Goal: Find contact information: Obtain details needed to contact an individual or organization

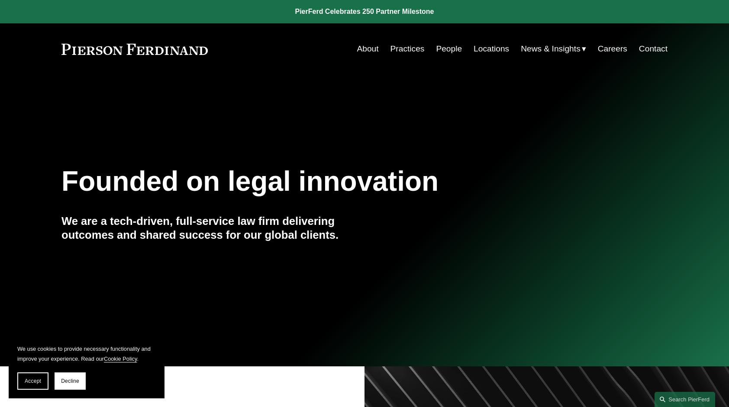
click at [441, 47] on link "People" at bounding box center [449, 49] width 26 height 16
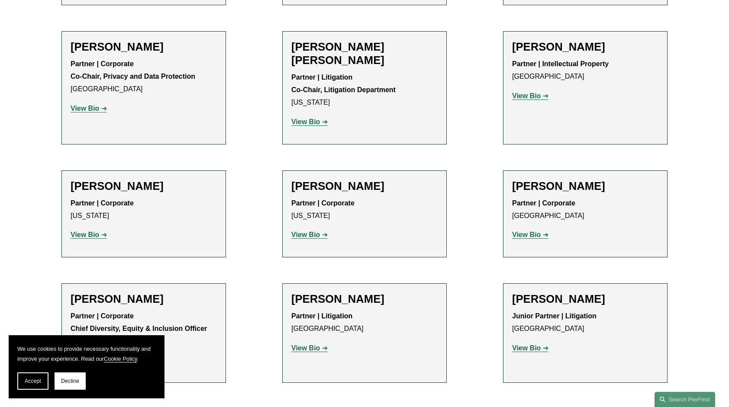
scroll to position [1255, 0]
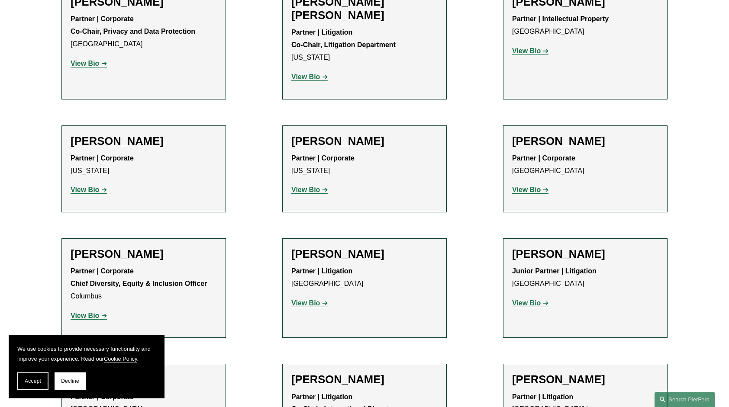
click at [96, 312] on strong "View Bio" at bounding box center [85, 315] width 29 height 7
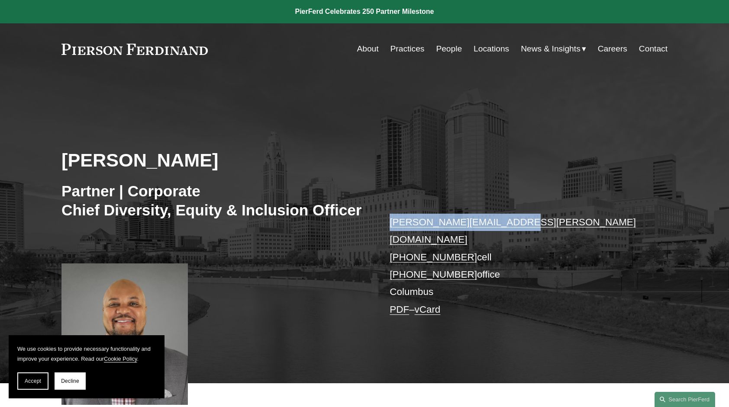
drag, startPoint x: 532, startPoint y: 220, endPoint x: 389, endPoint y: 225, distance: 142.4
click at [389, 225] on p "[PERSON_NAME][EMAIL_ADDRESS][PERSON_NAME][DOMAIN_NAME] [PHONE_NUMBER] cell [PHO…" at bounding box center [515, 266] width 252 height 105
copy link "[PERSON_NAME][EMAIL_ADDRESS][PERSON_NAME][DOMAIN_NAME]"
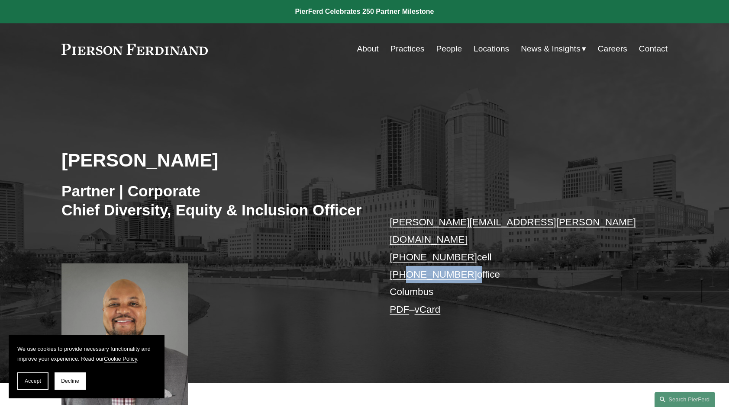
drag, startPoint x: 465, startPoint y: 262, endPoint x: 403, endPoint y: 258, distance: 61.6
click at [403, 258] on p "edmund.brown@pierferd.com +1.412.400.5532 cell +1.380.800.1918 office Columbus …" at bounding box center [515, 266] width 252 height 105
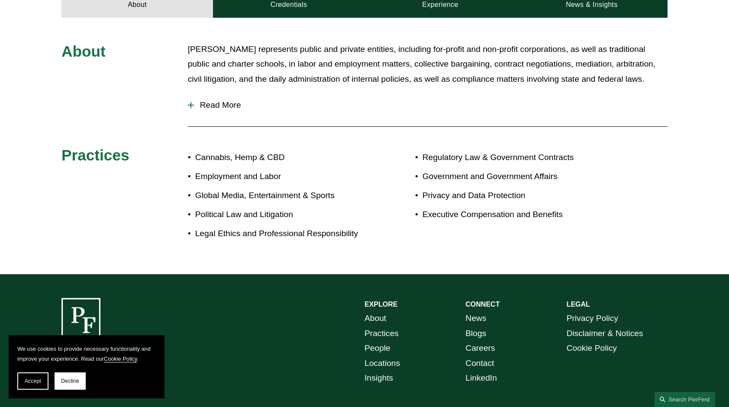
scroll to position [477, 0]
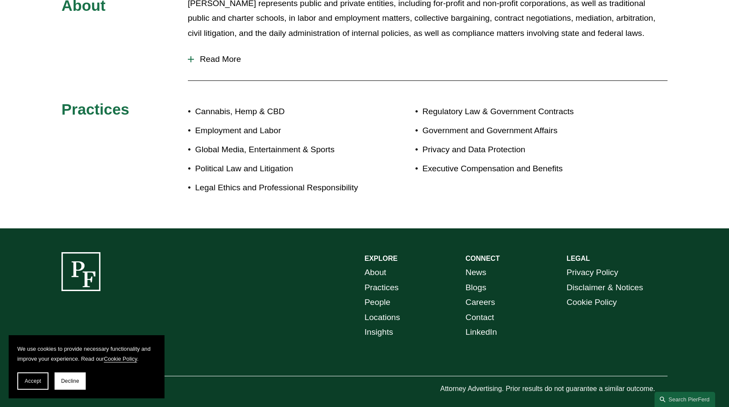
click at [384, 310] on link "Locations" at bounding box center [381, 317] width 35 height 15
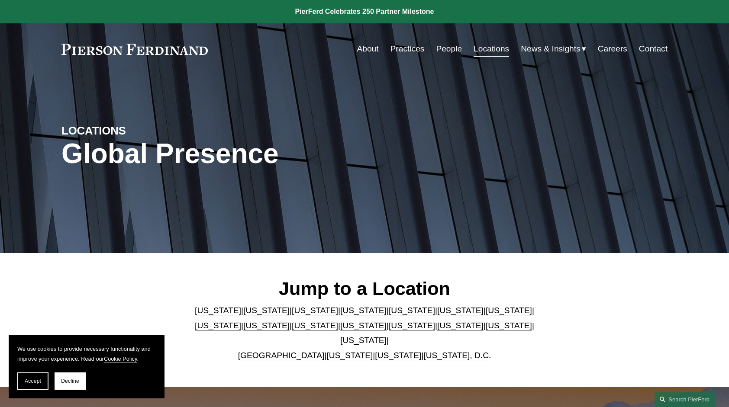
click at [437, 330] on link "[US_STATE]" at bounding box center [460, 325] width 46 height 9
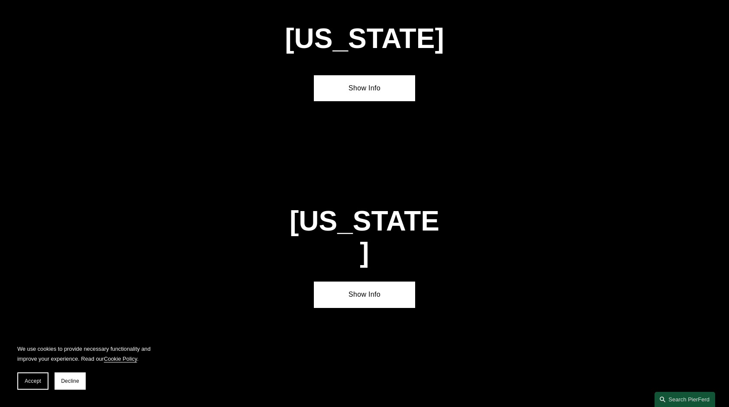
scroll to position [2575, 0]
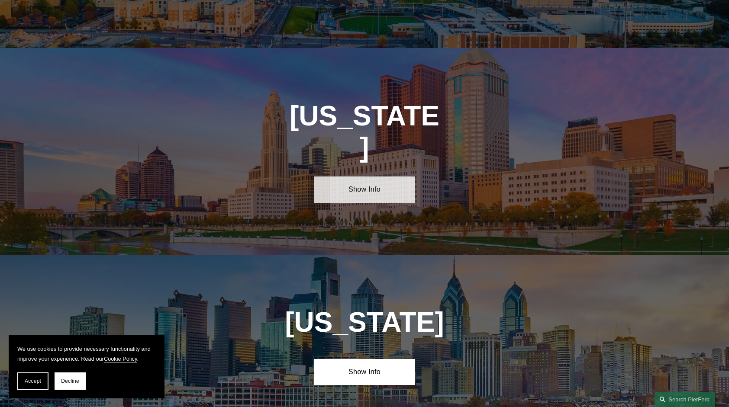
click at [355, 177] on link "Show Info" at bounding box center [364, 190] width 101 height 26
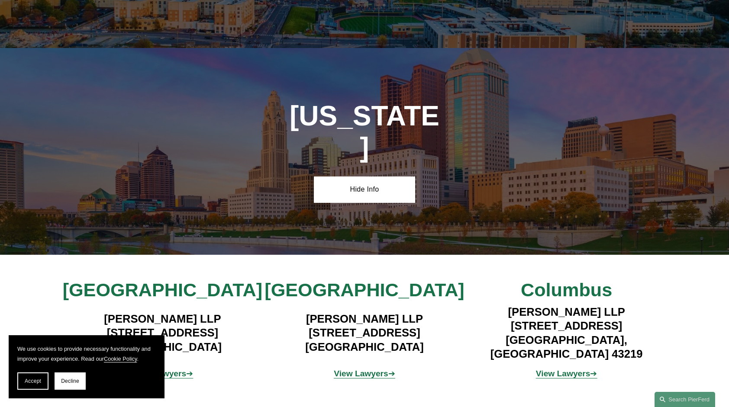
drag, startPoint x: 523, startPoint y: 257, endPoint x: 643, endPoint y: 252, distance: 120.0
click at [643, 305] on h4 "Pierson Ferdinand LLP 4449 Easton Way, Suite 200 Columbus, OH 43219" at bounding box center [566, 333] width 202 height 56
copy h4 "4449 Easton Way, Suite 200"
